Goal: Transaction & Acquisition: Book appointment/travel/reservation

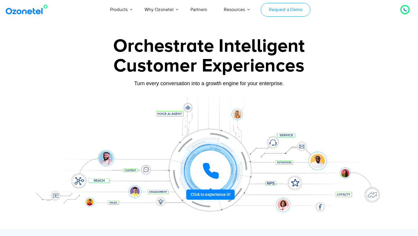
click at [291, 6] on link "Request a Demo" at bounding box center [286, 10] width 50 height 14
